Goal: Information Seeking & Learning: Find specific fact

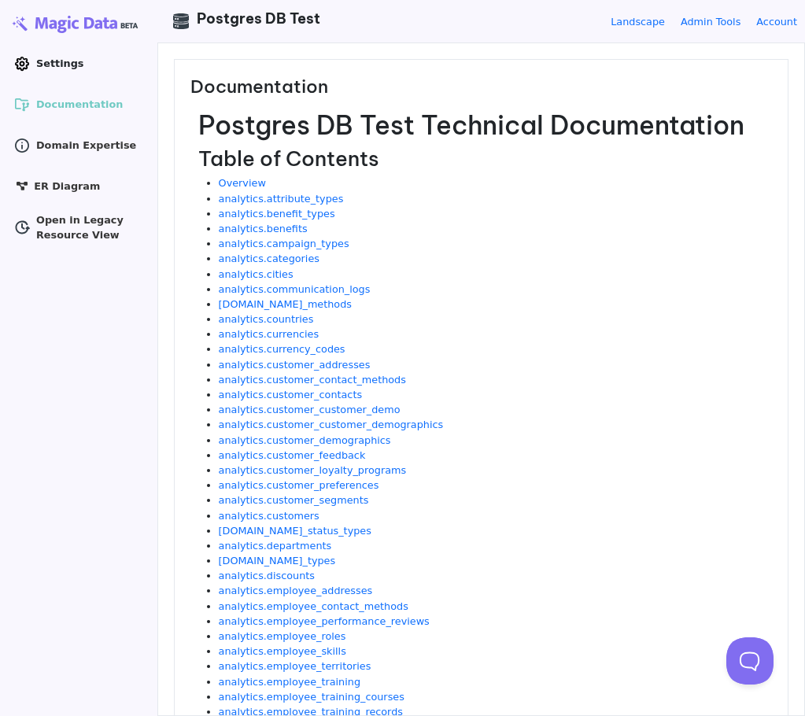
click at [67, 64] on span "Settings" at bounding box center [59, 63] width 47 height 15
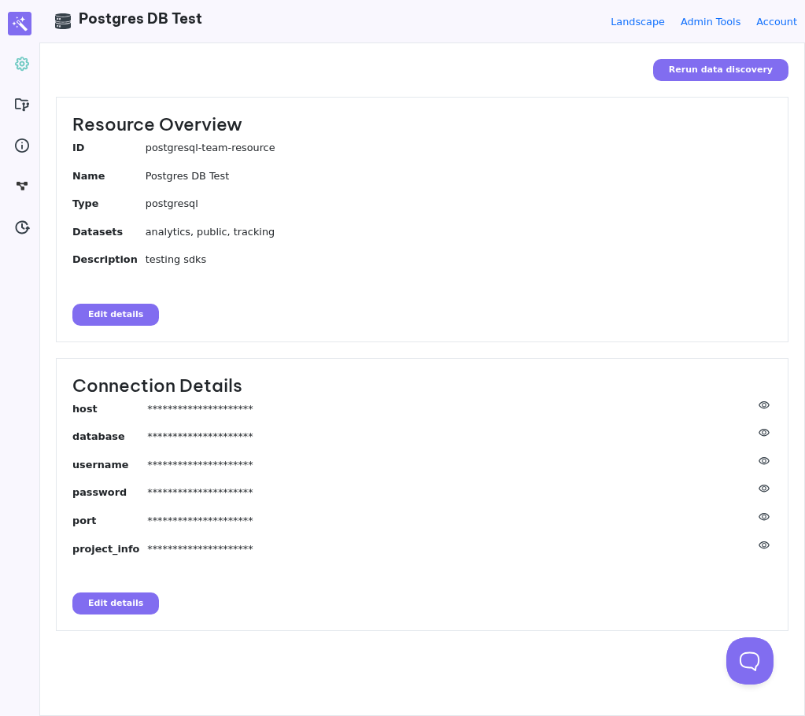
click at [766, 407] on icon at bounding box center [763, 404] width 11 height 7
click at [763, 431] on icon at bounding box center [764, 433] width 16 height 8
click at [764, 462] on icon at bounding box center [763, 460] width 11 height 7
click at [764, 486] on icon at bounding box center [763, 487] width 11 height 7
click at [764, 547] on icon at bounding box center [763, 544] width 11 height 7
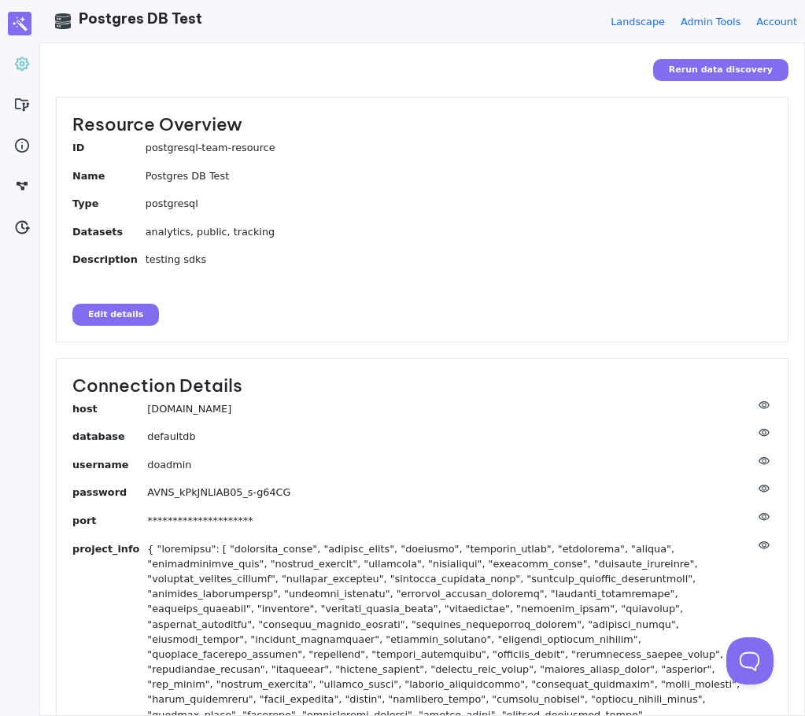
click at [764, 546] on icon at bounding box center [763, 544] width 11 height 7
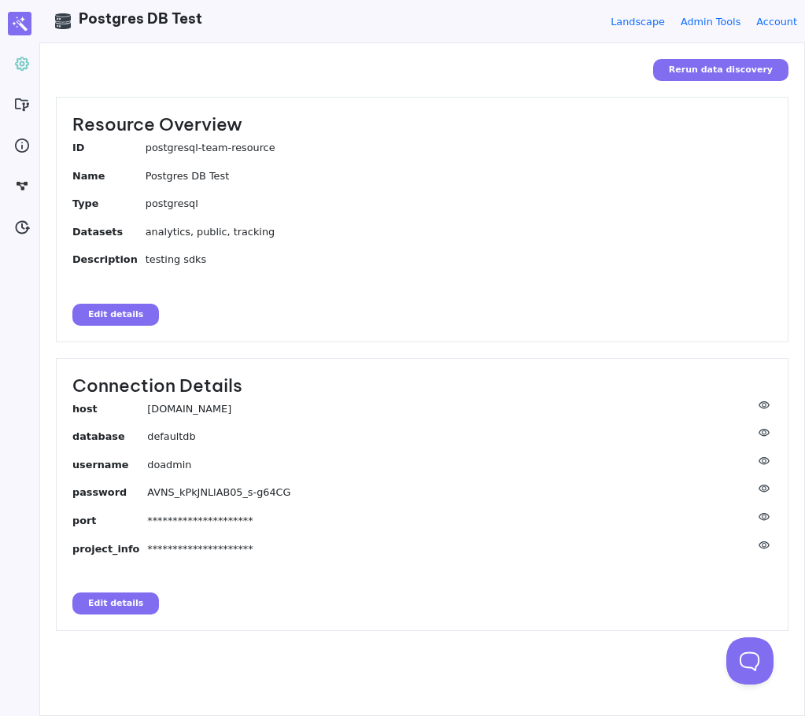
click at [764, 521] on dd "**********" at bounding box center [459, 520] width 624 height 15
click at [764, 517] on icon at bounding box center [764, 517] width 16 height 8
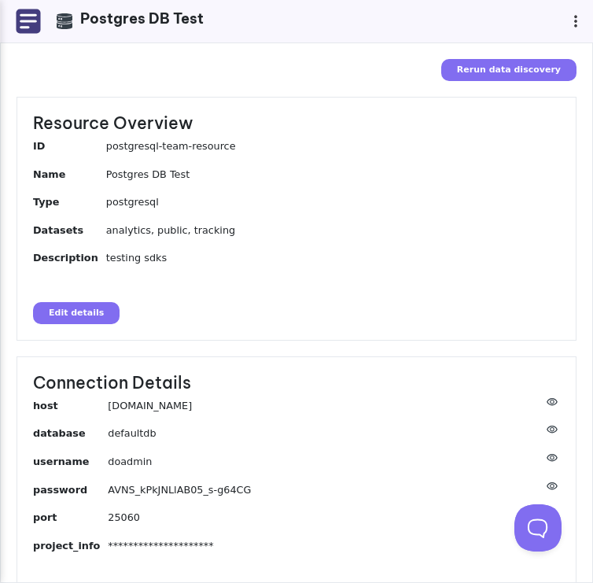
drag, startPoint x: 101, startPoint y: 407, endPoint x: 536, endPoint y: 412, distance: 435.7
click at [536, 412] on dl "**********" at bounding box center [296, 478] width 527 height 160
copy dl "[DOMAIN_NAME]"
click at [120, 518] on dd "25060" at bounding box center [334, 517] width 452 height 15
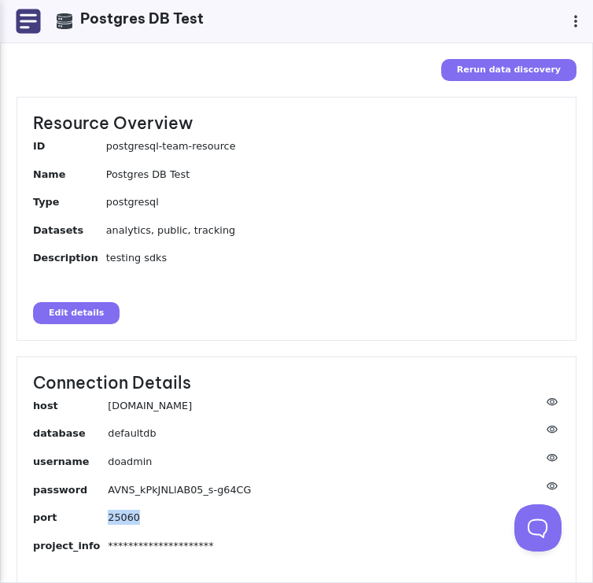
click at [120, 518] on dd "25060" at bounding box center [334, 517] width 452 height 15
copy dd "25060"
click at [118, 431] on dd "defaultdb" at bounding box center [334, 432] width 452 height 15
copy dd "defaultdb"
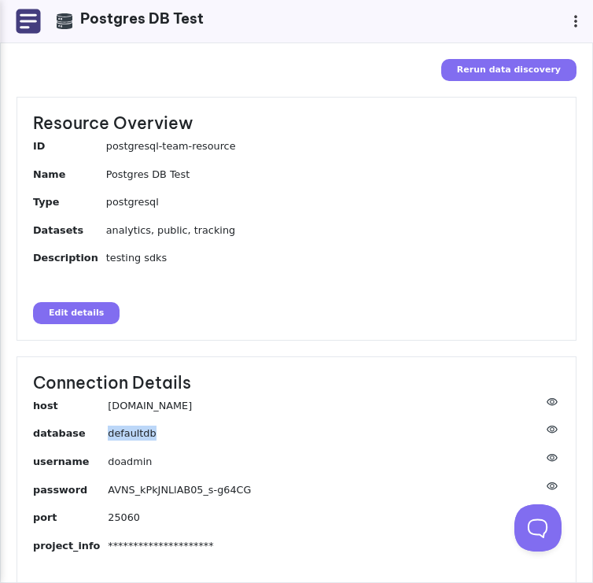
click at [108, 466] on dd "doadmin" at bounding box center [334, 461] width 452 height 15
copy dd "doadmin"
click at [134, 492] on dd "AVNS_kPkJNLlAB05_s-g64CG" at bounding box center [334, 489] width 452 height 15
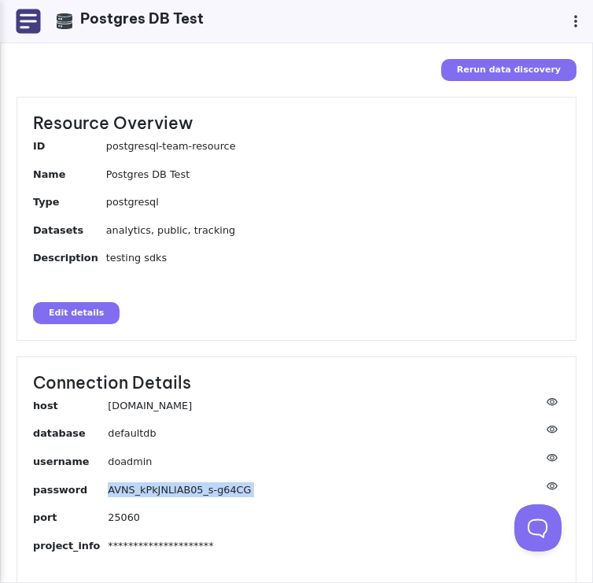
click at [134, 492] on dd "AVNS_kPkJNLlAB05_s-g64CG" at bounding box center [334, 489] width 452 height 15
copy dd "AVNS_kPkJNLlAB05_s-g64CG"
